Goal: Task Accomplishment & Management: Manage account settings

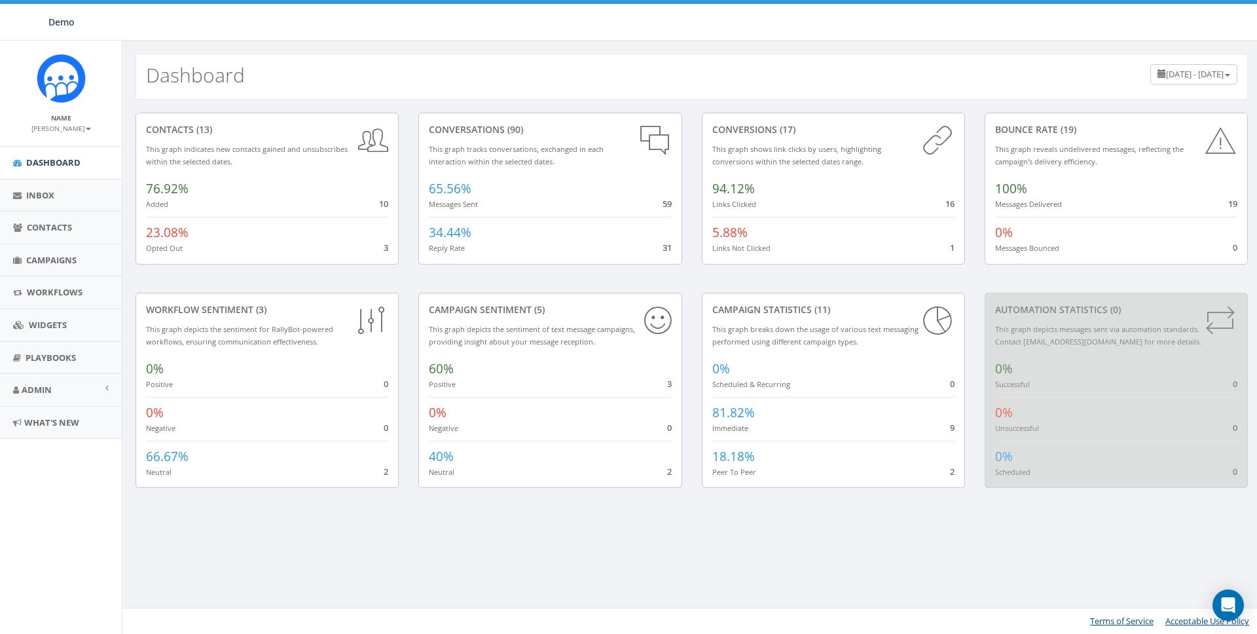
click at [460, 54] on div "Dashboard [DATE] - [DATE]" at bounding box center [691, 77] width 1112 height 46
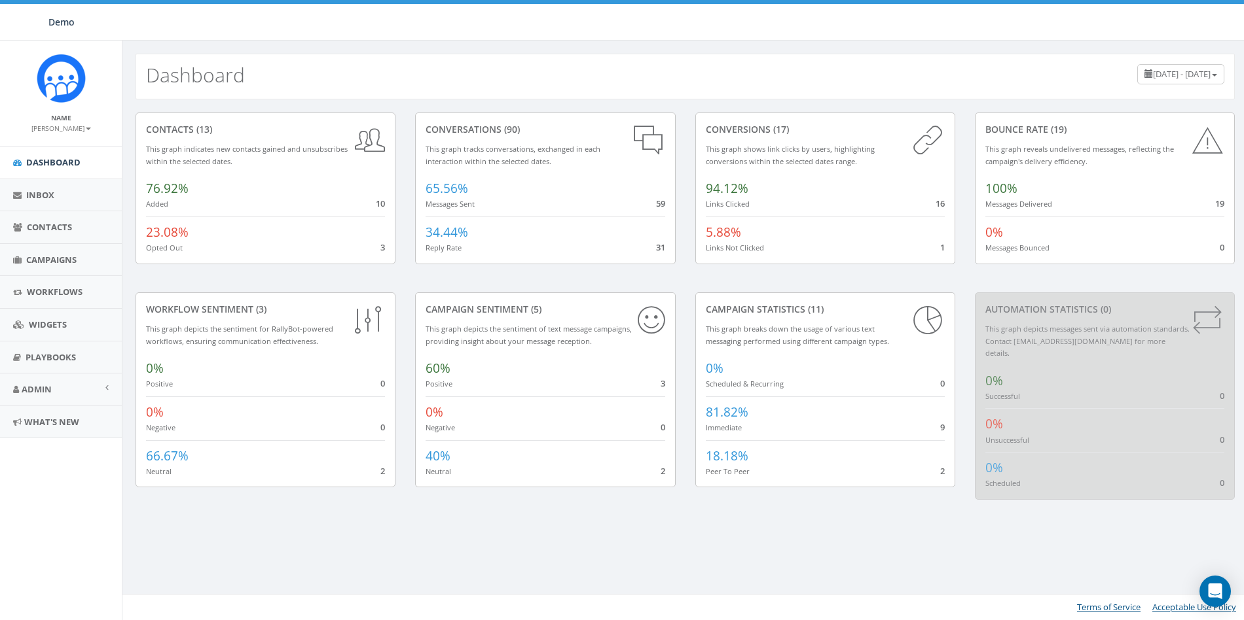
click at [69, 130] on small "[PERSON_NAME]" at bounding box center [61, 128] width 60 height 9
click at [63, 167] on link "Sign Out" at bounding box center [65, 164] width 103 height 16
